Goal: Information Seeking & Learning: Learn about a topic

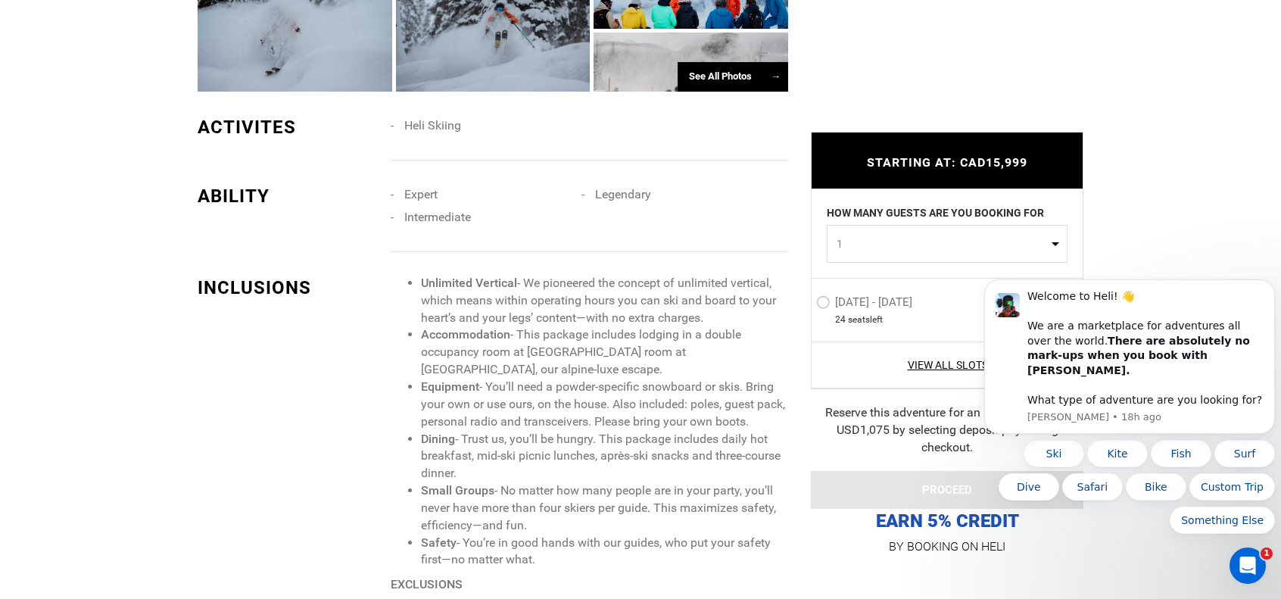
scroll to position [1287, 0]
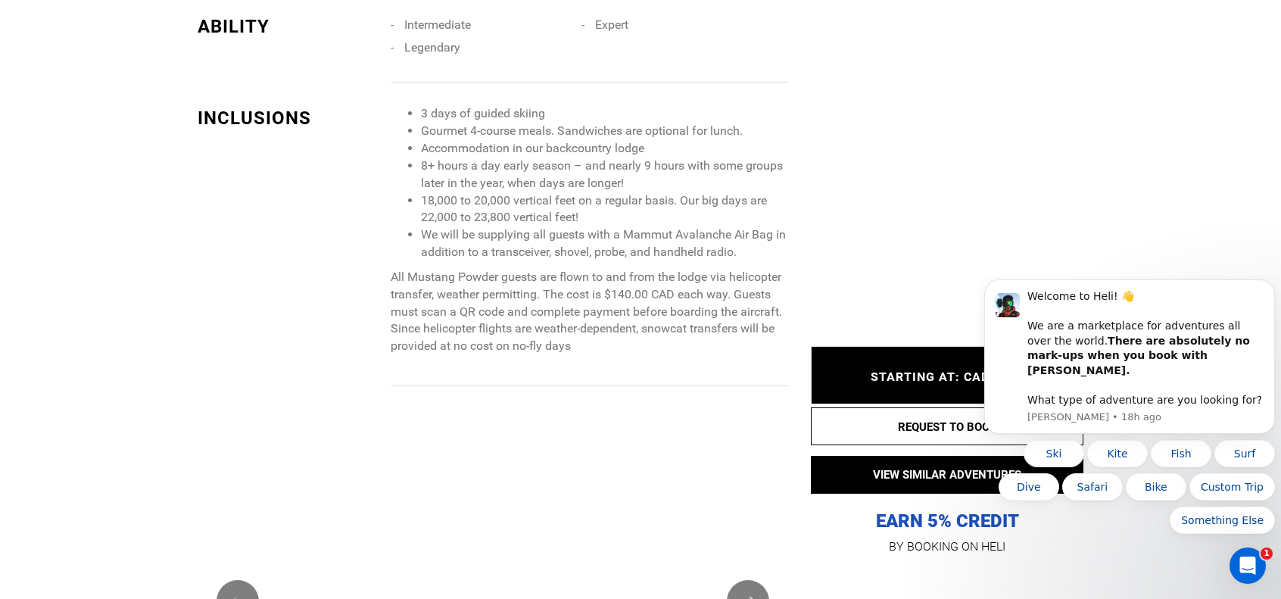
scroll to position [1666, 0]
